Goal: Obtain resource: Download file/media

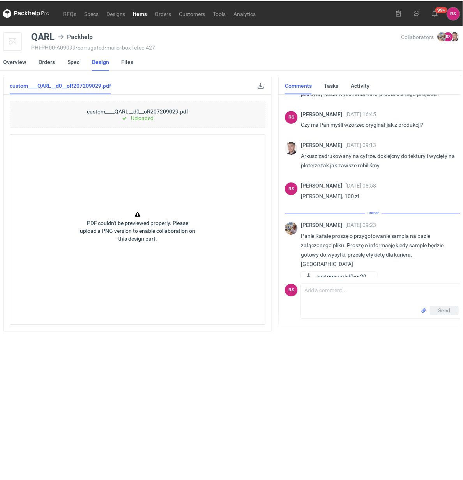
scroll to position [85, 0]
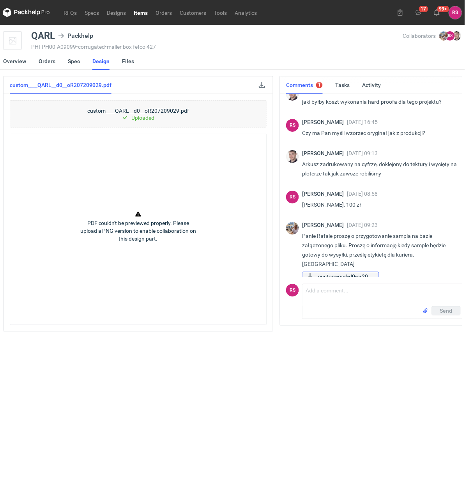
click at [336, 272] on span "custom-qarl-d0-or207..." at bounding box center [345, 276] width 55 height 9
click at [73, 61] on link "Spec" at bounding box center [74, 61] width 12 height 17
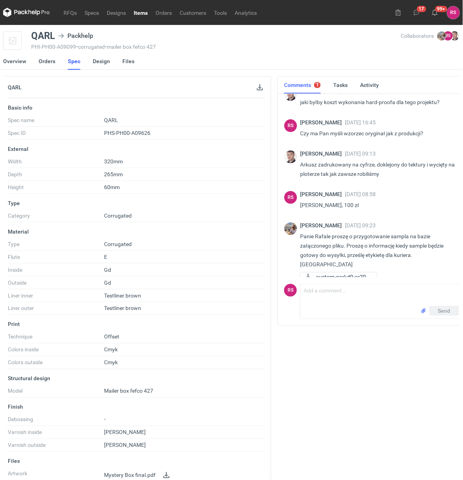
scroll to position [85, 0]
click at [255, 88] on button "button" at bounding box center [259, 87] width 9 height 9
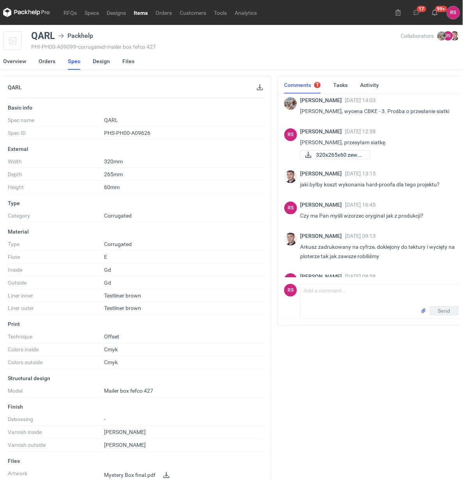
scroll to position [0, 0]
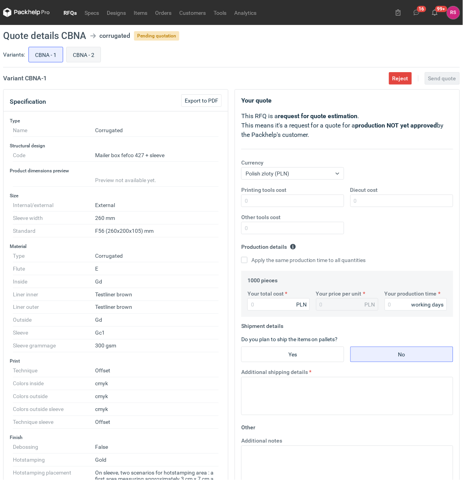
click at [90, 57] on input "CBNA - 2" at bounding box center [84, 54] width 34 height 15
radio input "true"
click at [43, 55] on input "CBNA - 1" at bounding box center [46, 54] width 34 height 15
radio input "true"
click at [204, 99] on span "Export to PDF" at bounding box center [202, 100] width 34 height 5
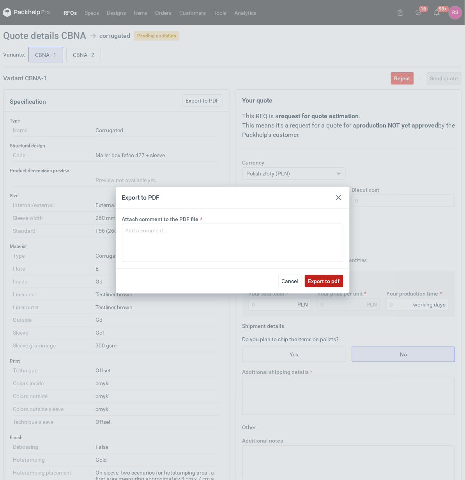
click at [324, 279] on span "Export to pdf" at bounding box center [324, 280] width 32 height 5
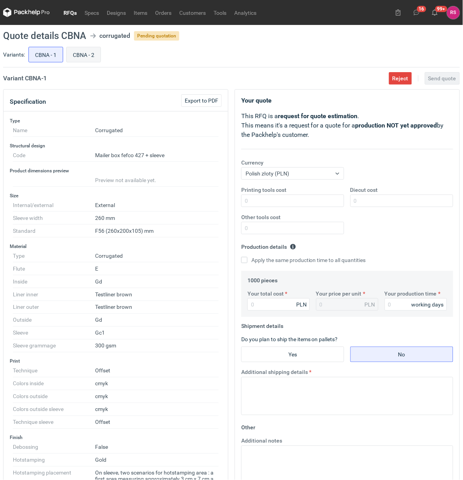
click at [83, 57] on input "CBNA - 2" at bounding box center [84, 54] width 34 height 15
radio input "true"
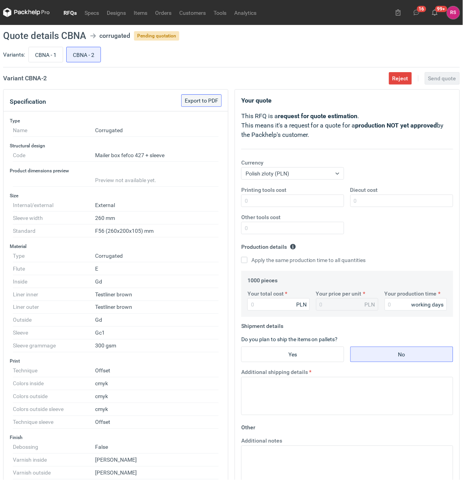
click at [203, 98] on span "Export to PDF" at bounding box center [202, 100] width 34 height 5
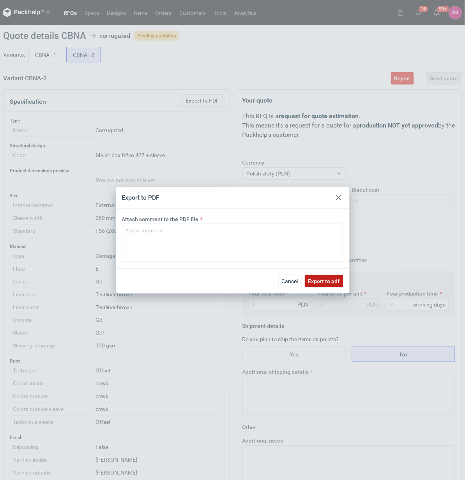
click at [325, 281] on span "Export to pdf" at bounding box center [324, 280] width 32 height 5
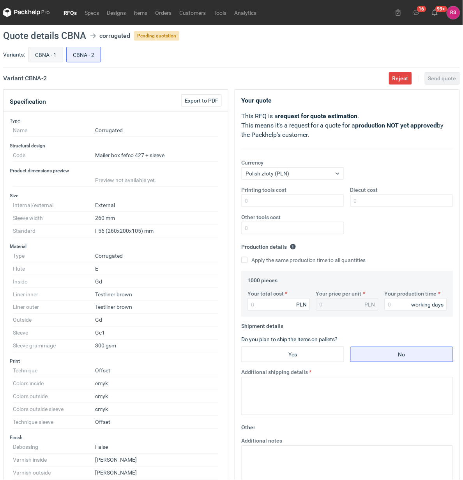
click at [42, 51] on input "CBNA - 1" at bounding box center [46, 54] width 34 height 15
radio input "true"
click at [69, 49] on input "CBNA - 2" at bounding box center [84, 54] width 34 height 15
radio input "true"
click at [7, 49] on div "Variants: CBNA - 1 CBNA - 2" at bounding box center [231, 56] width 457 height 22
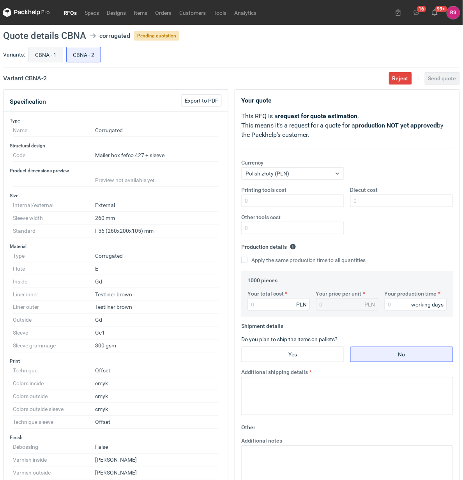
click at [45, 54] on input "CBNA - 1" at bounding box center [46, 54] width 34 height 15
radio input "true"
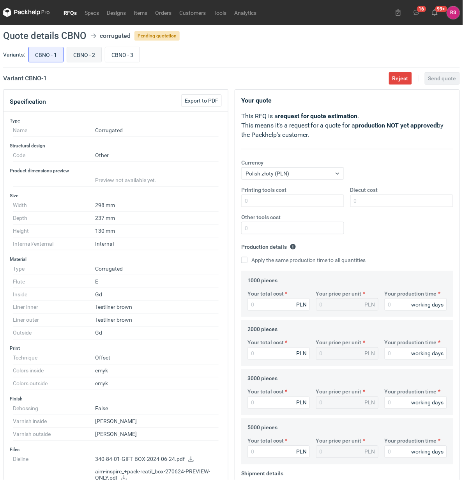
click at [83, 51] on input "CBNO - 2" at bounding box center [84, 54] width 34 height 15
radio input "true"
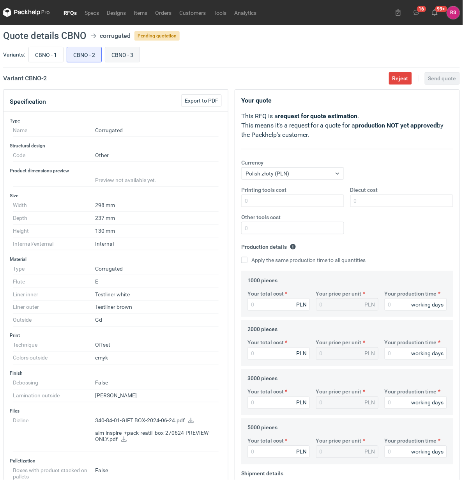
click at [106, 48] on input "CBNO - 3" at bounding box center [122, 54] width 34 height 15
radio input "true"
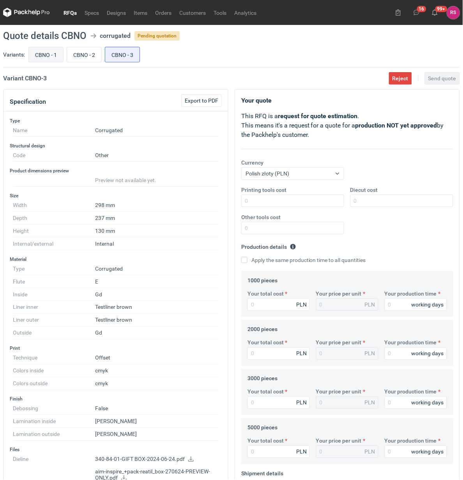
click at [47, 55] on input "CBNO - 1" at bounding box center [46, 54] width 34 height 15
radio input "true"
click at [198, 101] on span "Export to PDF" at bounding box center [202, 100] width 34 height 5
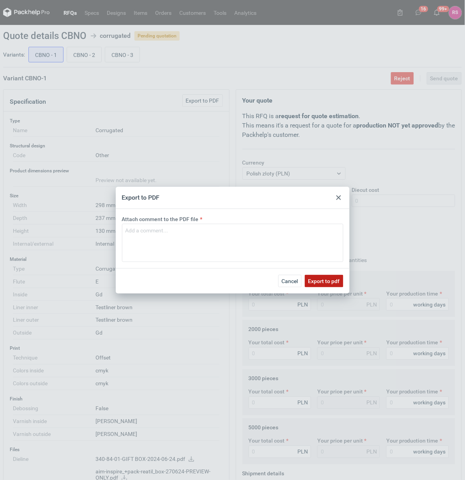
click at [321, 278] on span "Export to pdf" at bounding box center [324, 280] width 32 height 5
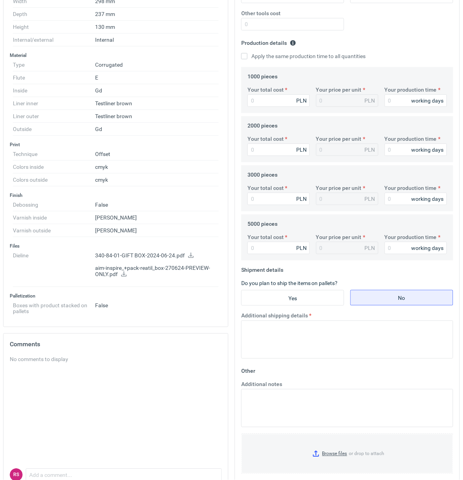
scroll to position [244, 0]
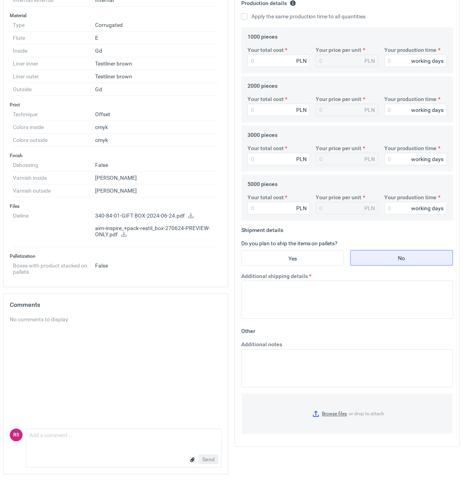
click at [189, 217] on icon at bounding box center [190, 215] width 5 height 5
click at [121, 238] on link at bounding box center [124, 235] width 6 height 6
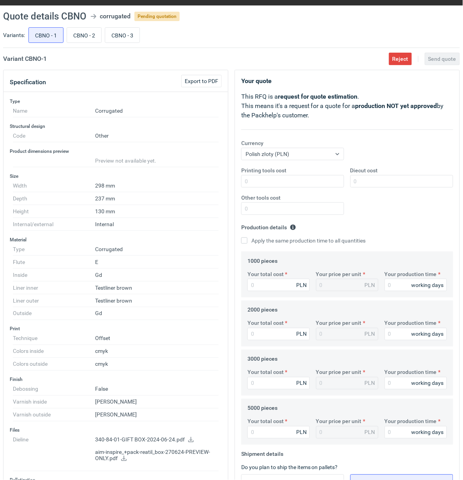
scroll to position [0, 0]
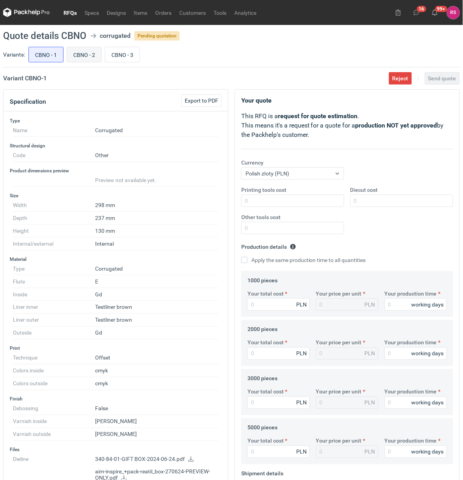
click at [92, 55] on input "CBNO - 2" at bounding box center [84, 54] width 34 height 15
radio input "true"
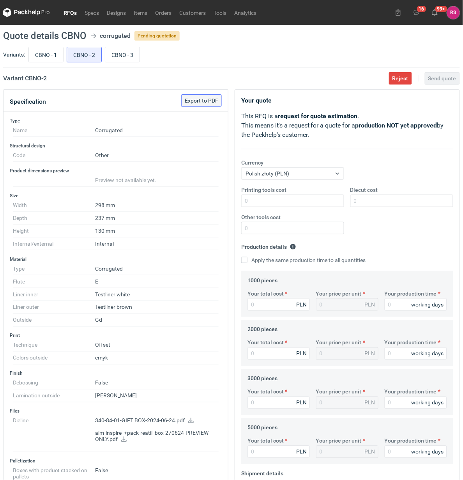
click at [203, 102] on span "Export to PDF" at bounding box center [202, 100] width 34 height 5
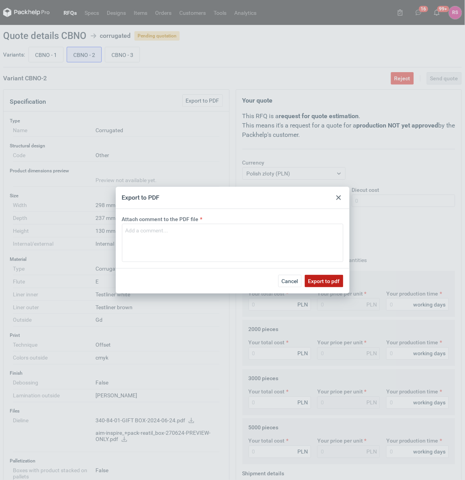
click at [323, 282] on span "Export to pdf" at bounding box center [324, 280] width 32 height 5
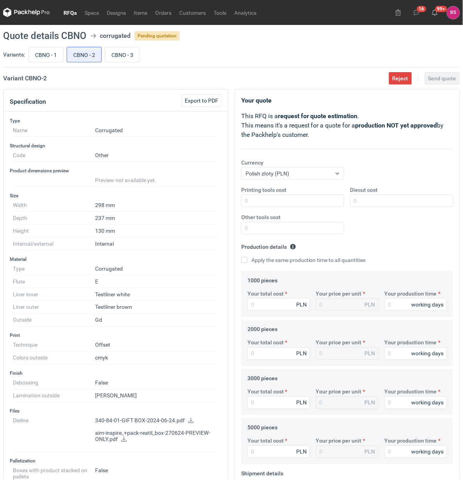
click at [189, 423] on icon at bounding box center [191, 420] width 6 height 5
click at [124, 52] on input "CBNO - 3" at bounding box center [122, 54] width 34 height 15
radio input "true"
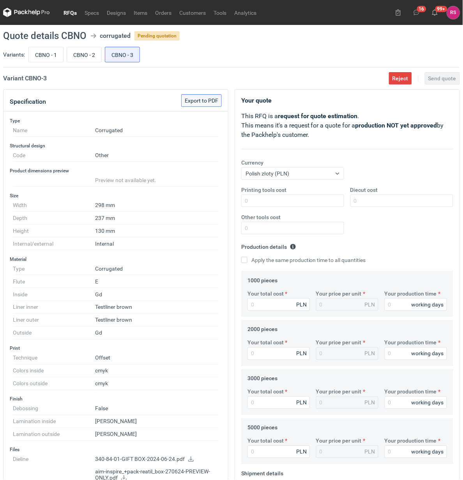
click at [203, 99] on span "Export to PDF" at bounding box center [202, 100] width 34 height 5
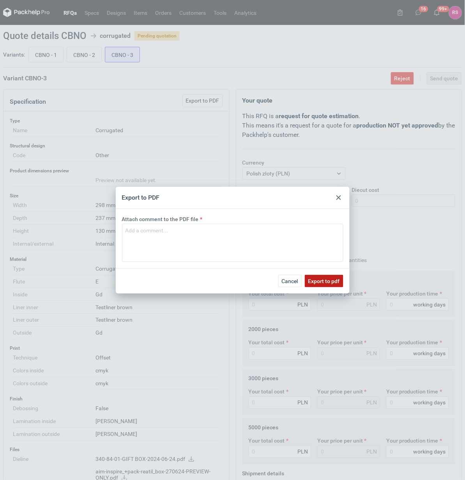
click at [324, 278] on span "Export to pdf" at bounding box center [324, 280] width 32 height 5
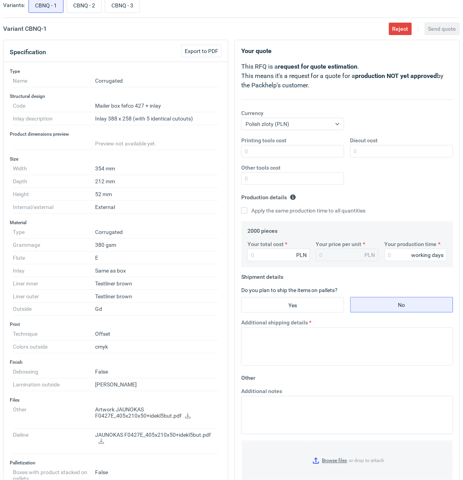
scroll to position [49, 0]
click at [80, 7] on input "CBNQ - 2" at bounding box center [84, 5] width 34 height 15
radio input "true"
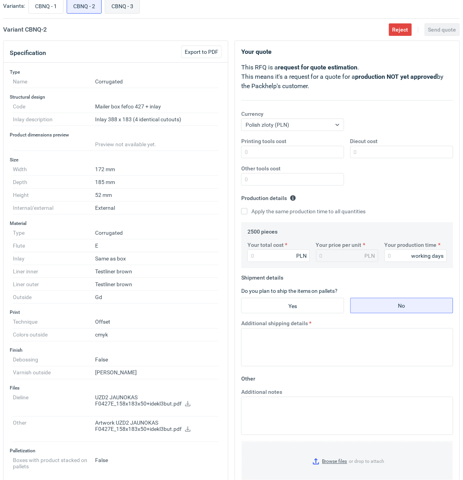
click at [127, 10] on input "CBNQ - 3" at bounding box center [122, 5] width 34 height 15
radio input "true"
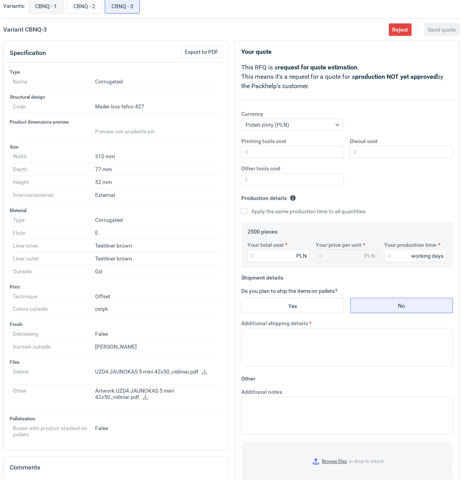
click at [48, 6] on input "CBNQ - 1" at bounding box center [46, 5] width 34 height 15
radio input "true"
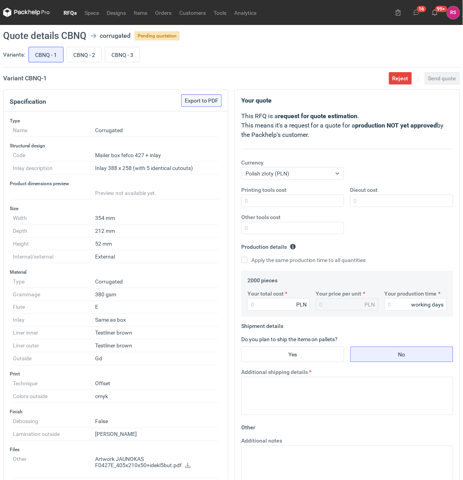
click at [205, 100] on span "Export to PDF" at bounding box center [202, 100] width 34 height 5
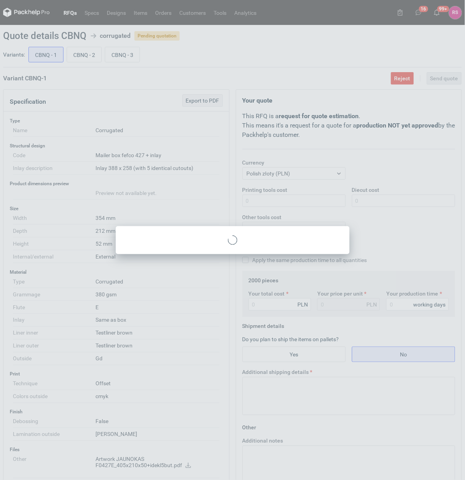
click at [205, 100] on div at bounding box center [232, 240] width 465 height 480
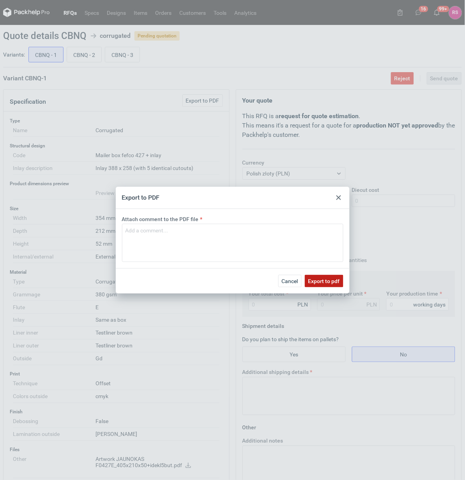
click at [324, 280] on span "Export to pdf" at bounding box center [324, 280] width 32 height 5
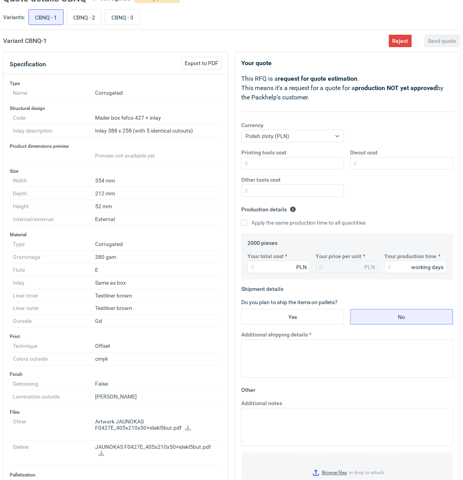
scroll to position [146, 0]
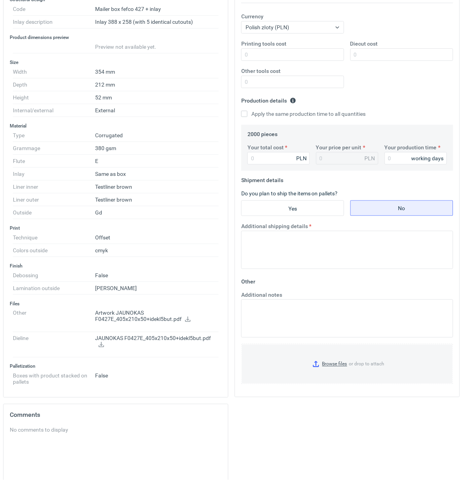
click at [188, 321] on icon at bounding box center [187, 319] width 5 height 5
click at [102, 346] on icon at bounding box center [101, 344] width 5 height 5
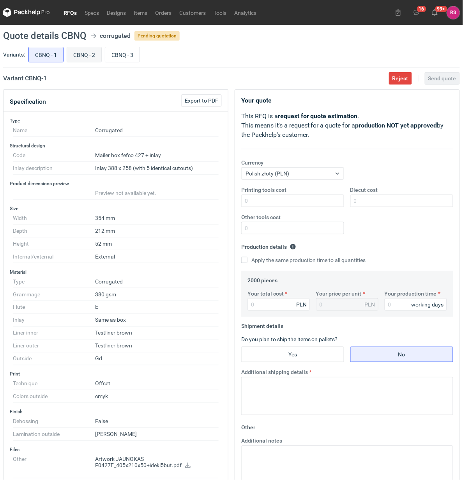
click at [86, 51] on input "CBNQ - 2" at bounding box center [84, 54] width 34 height 15
radio input "true"
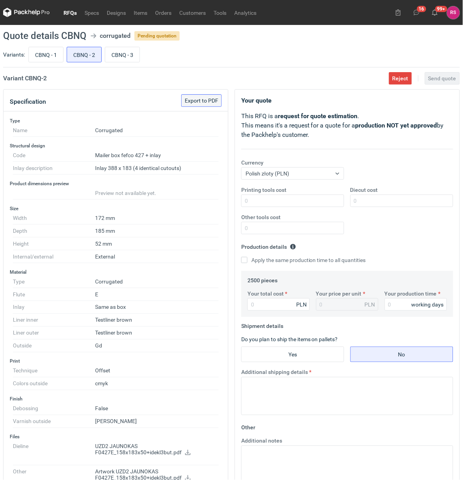
click at [202, 102] on span "Export to PDF" at bounding box center [202, 100] width 34 height 5
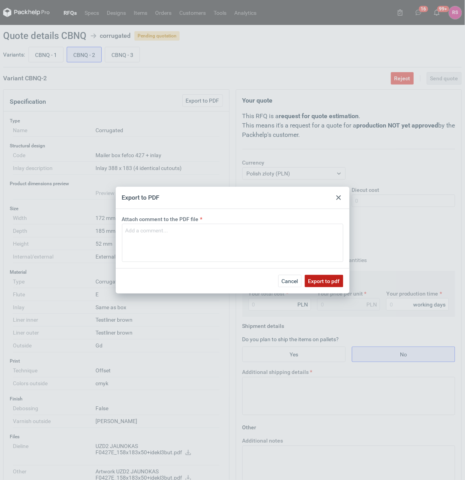
click at [324, 279] on span "Export to pdf" at bounding box center [324, 280] width 32 height 5
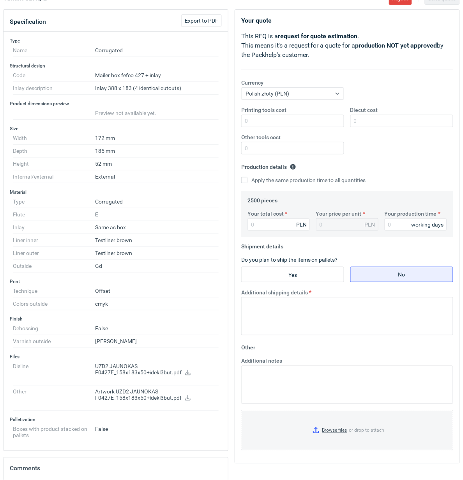
scroll to position [97, 0]
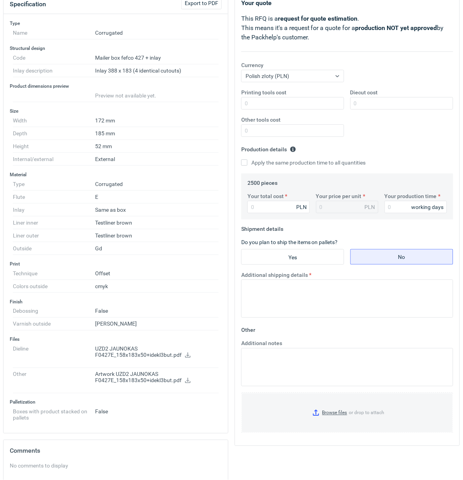
click at [189, 358] on icon at bounding box center [188, 354] width 6 height 5
click at [187, 381] on icon at bounding box center [187, 380] width 5 height 5
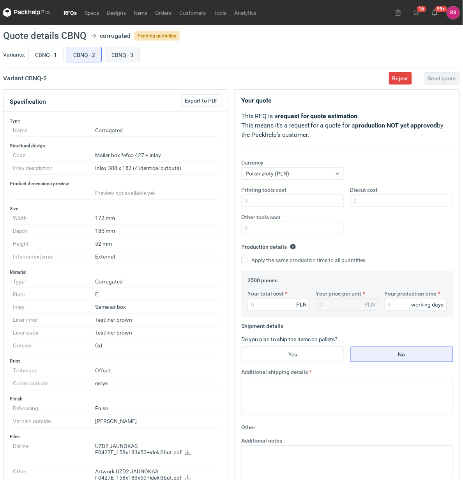
click at [121, 57] on input "CBNQ - 3" at bounding box center [122, 54] width 34 height 15
radio input "true"
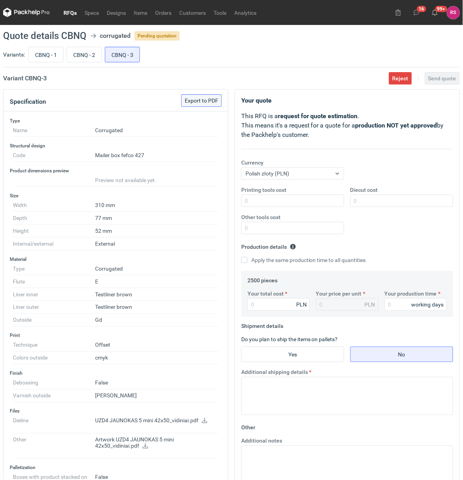
click at [203, 103] on span "Export to PDF" at bounding box center [202, 100] width 34 height 5
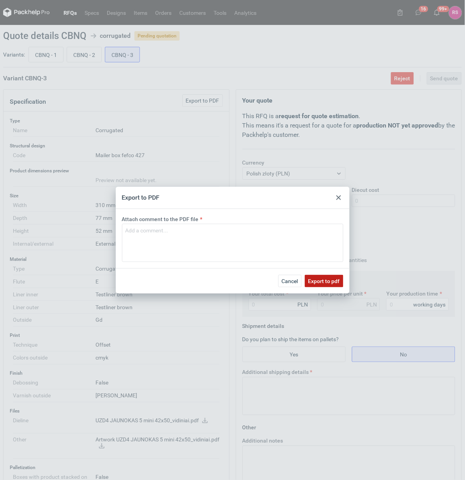
click at [331, 278] on span "Export to pdf" at bounding box center [324, 280] width 32 height 5
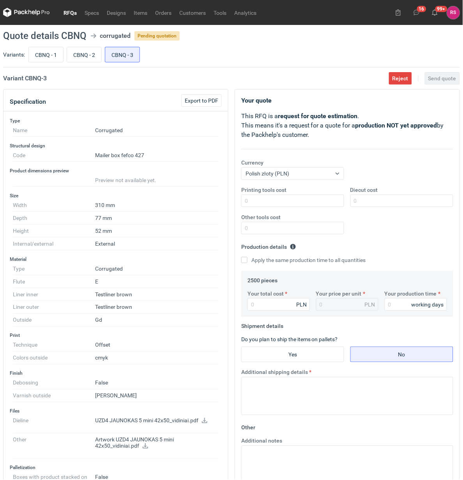
click at [208, 420] on icon at bounding box center [205, 420] width 6 height 5
click at [145, 448] on icon at bounding box center [145, 445] width 5 height 5
click at [313, 198] on input "Printing tools cost" at bounding box center [292, 201] width 103 height 12
